Goal: Information Seeking & Learning: Find specific fact

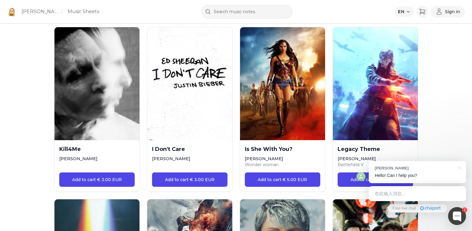
scroll to position [808, 0]
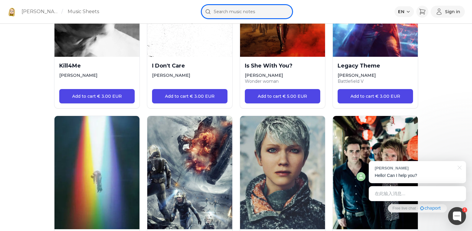
click at [239, 11] on input "text" at bounding box center [246, 12] width 91 height 14
type input "BLUE"
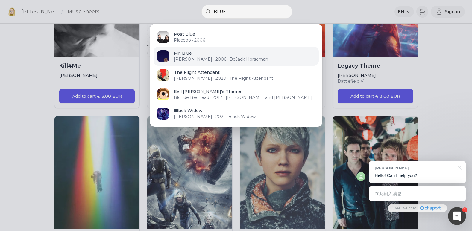
click at [260, 59] on p "[PERSON_NAME] · 2006 · BoJack Horseman" at bounding box center [244, 59] width 141 height 6
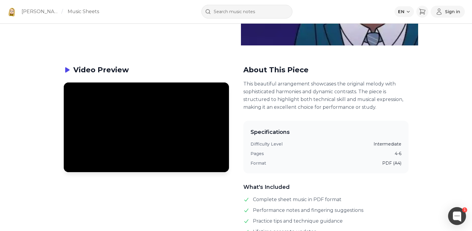
scroll to position [239, 0]
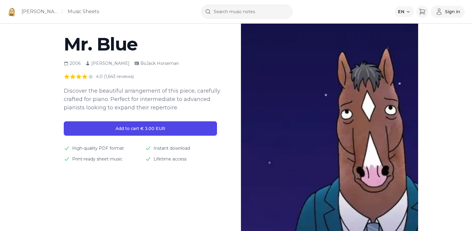
scroll to position [60, 0]
